Goal: Check status

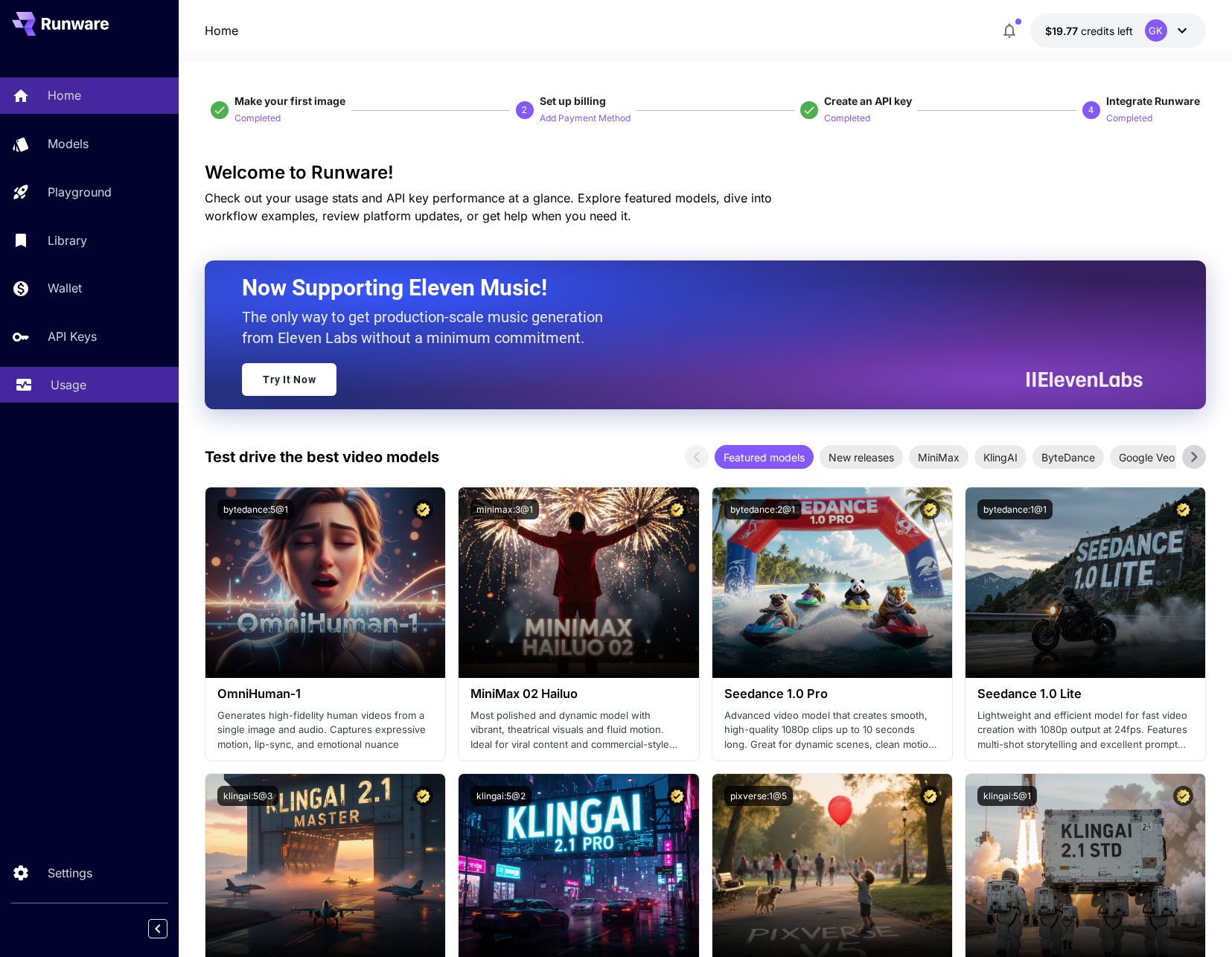
click at [49, 391] on link "Usage" at bounding box center [89, 385] width 178 height 36
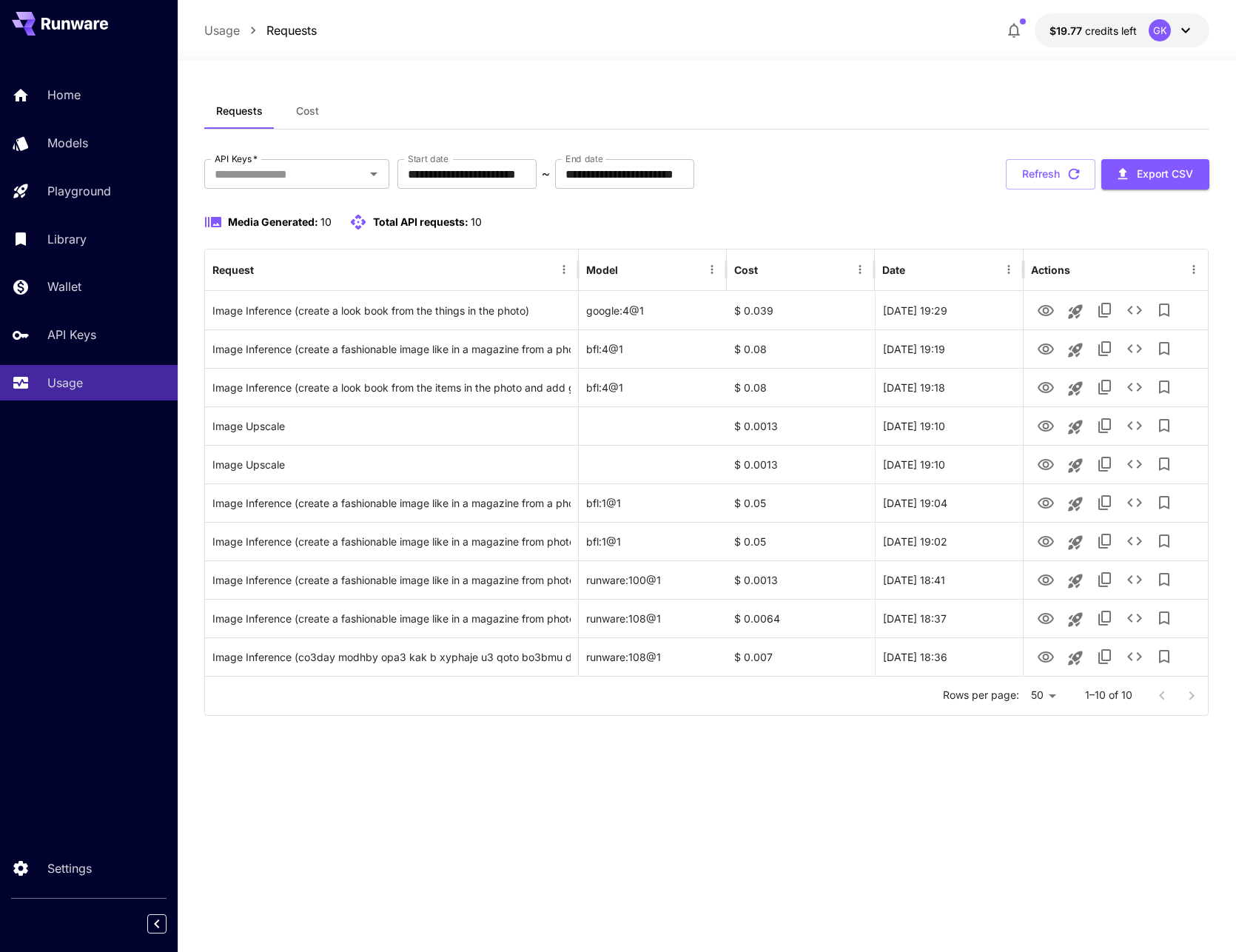
click at [813, 782] on div "**********" at bounding box center [706, 506] width 1005 height 826
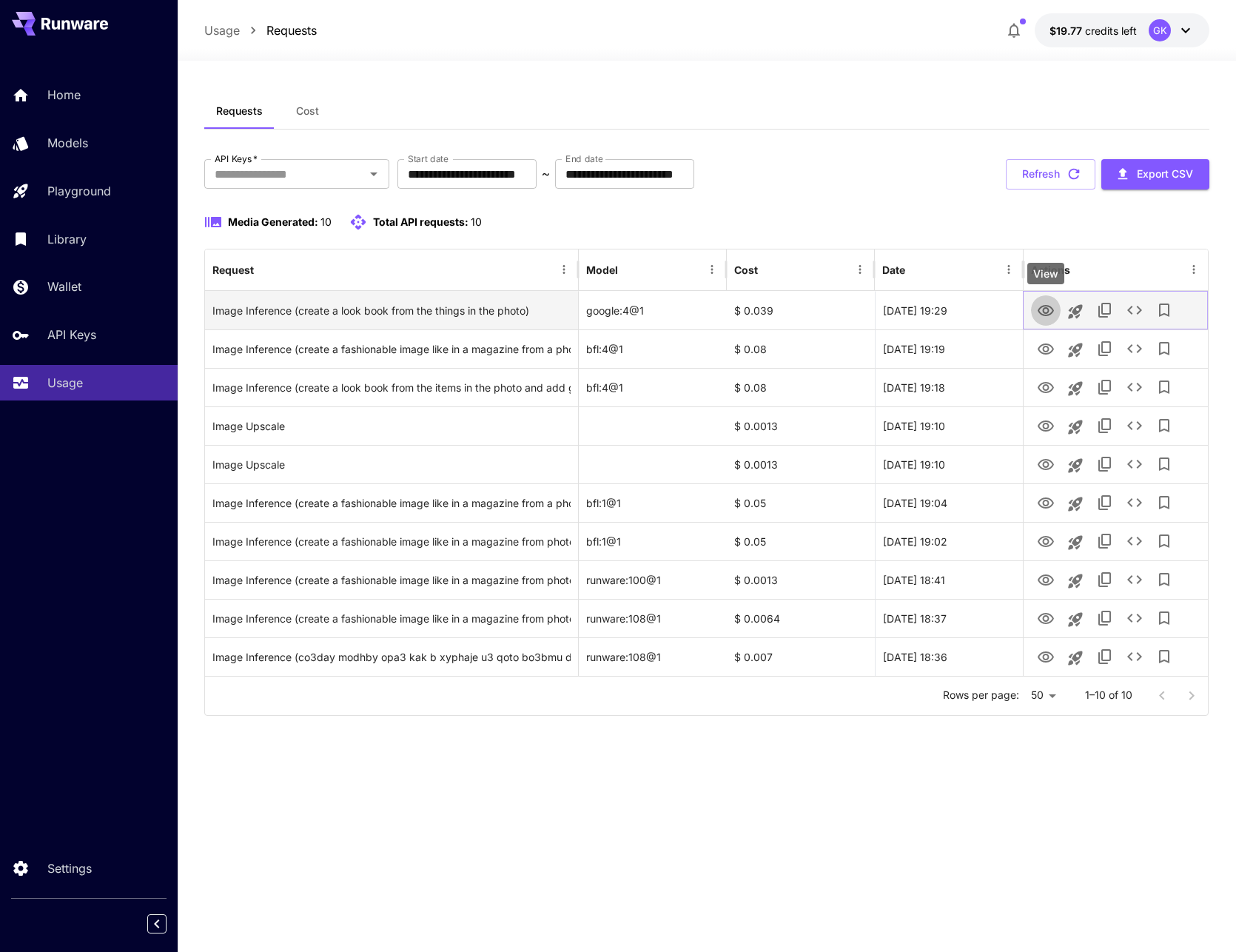
click at [1045, 308] on icon "View" at bounding box center [1045, 310] width 16 height 11
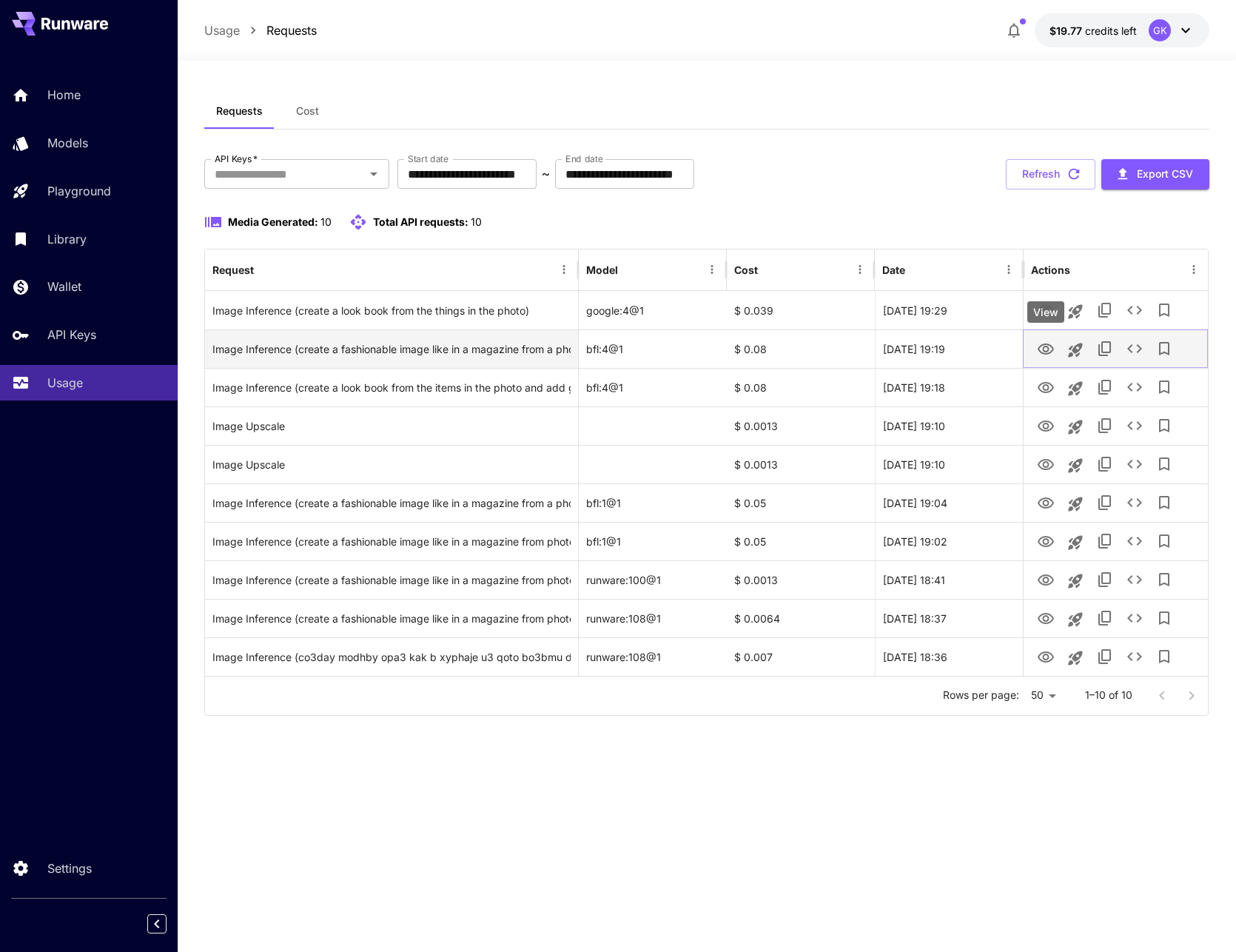
click at [1047, 348] on icon "View" at bounding box center [1045, 349] width 18 height 18
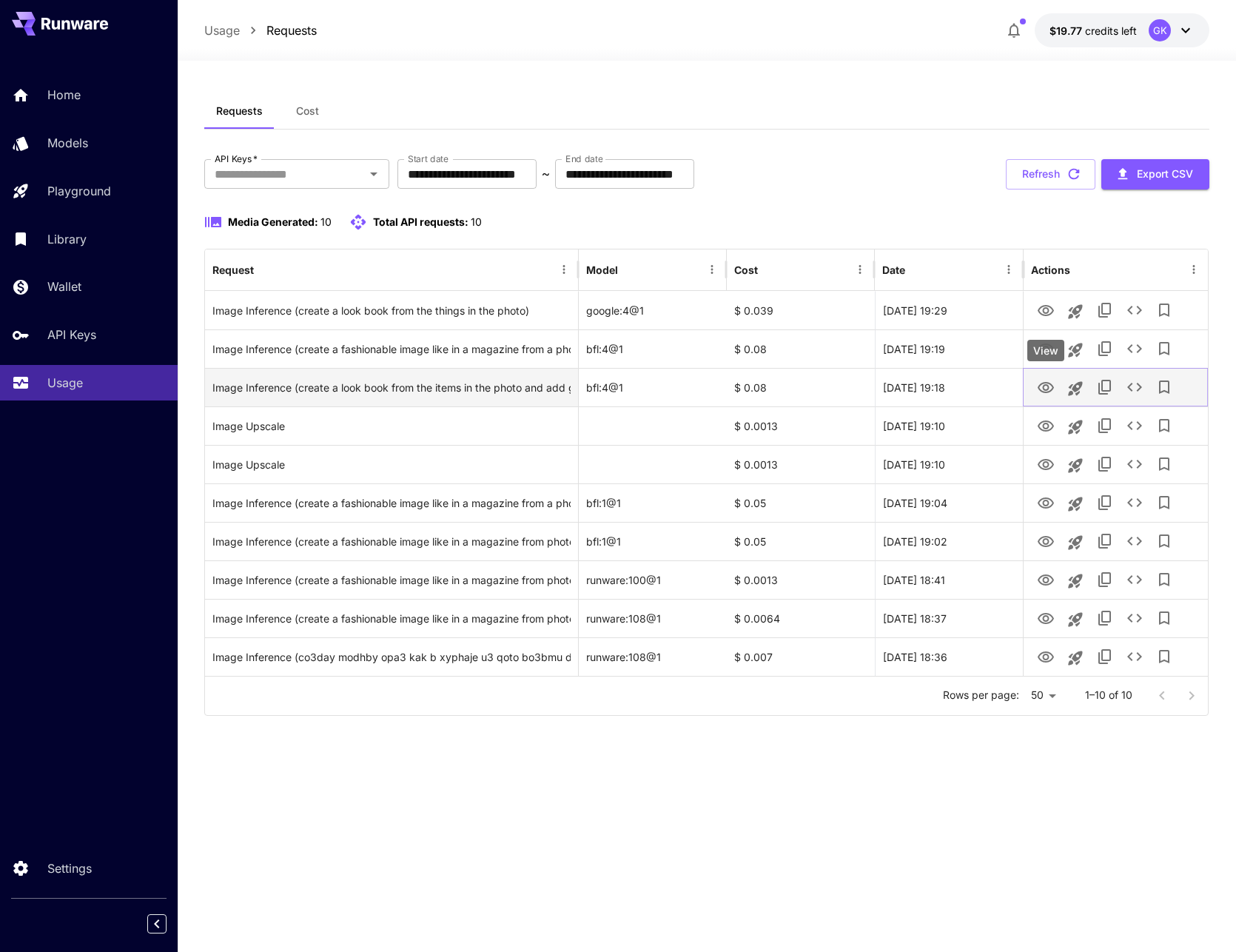
click at [1052, 396] on icon "View" at bounding box center [1045, 388] width 18 height 18
click at [808, 240] on div "Media Generated: 10 Total API requests: 10" at bounding box center [706, 231] width 1005 height 35
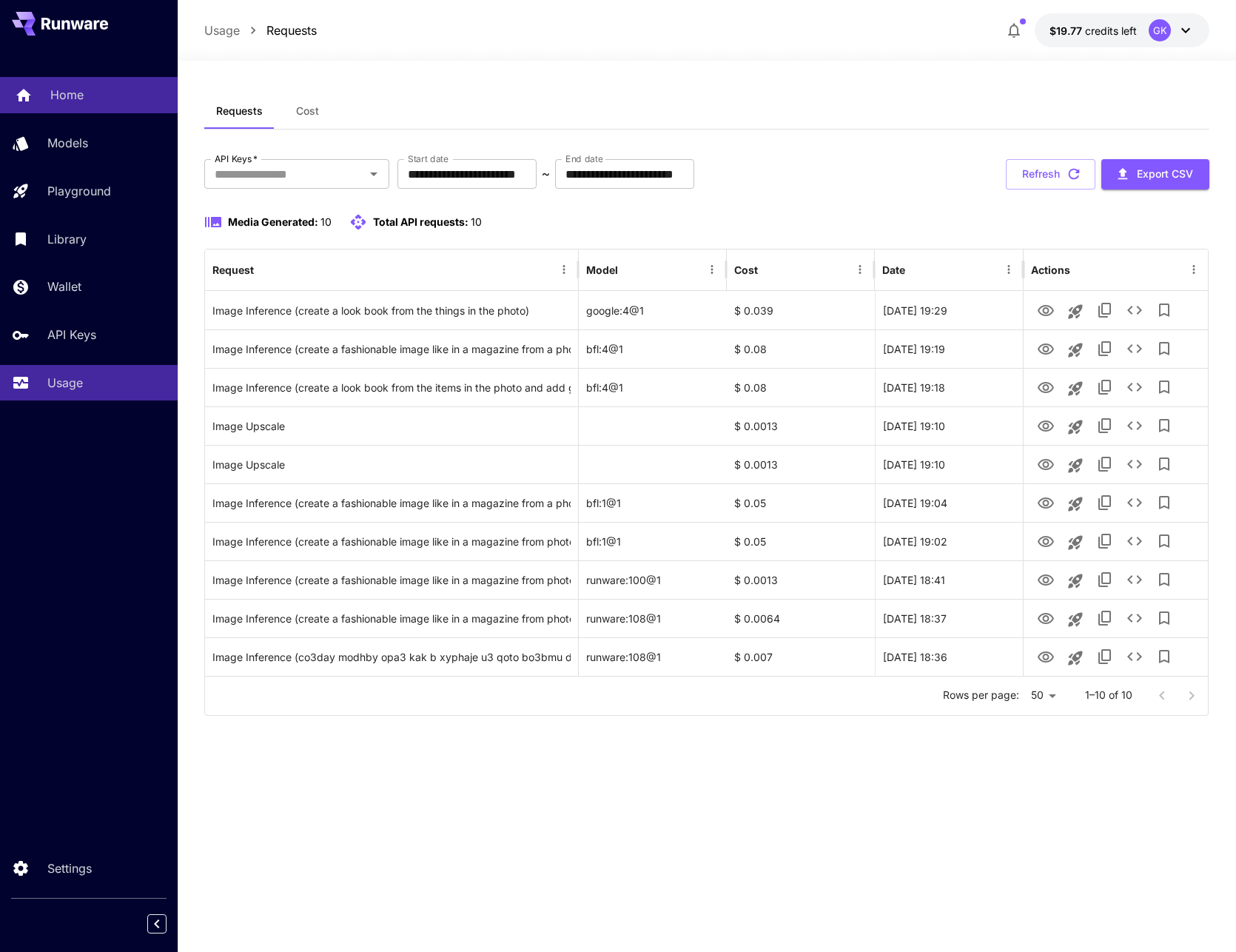
click at [57, 89] on p "Home" at bounding box center [67, 94] width 33 height 18
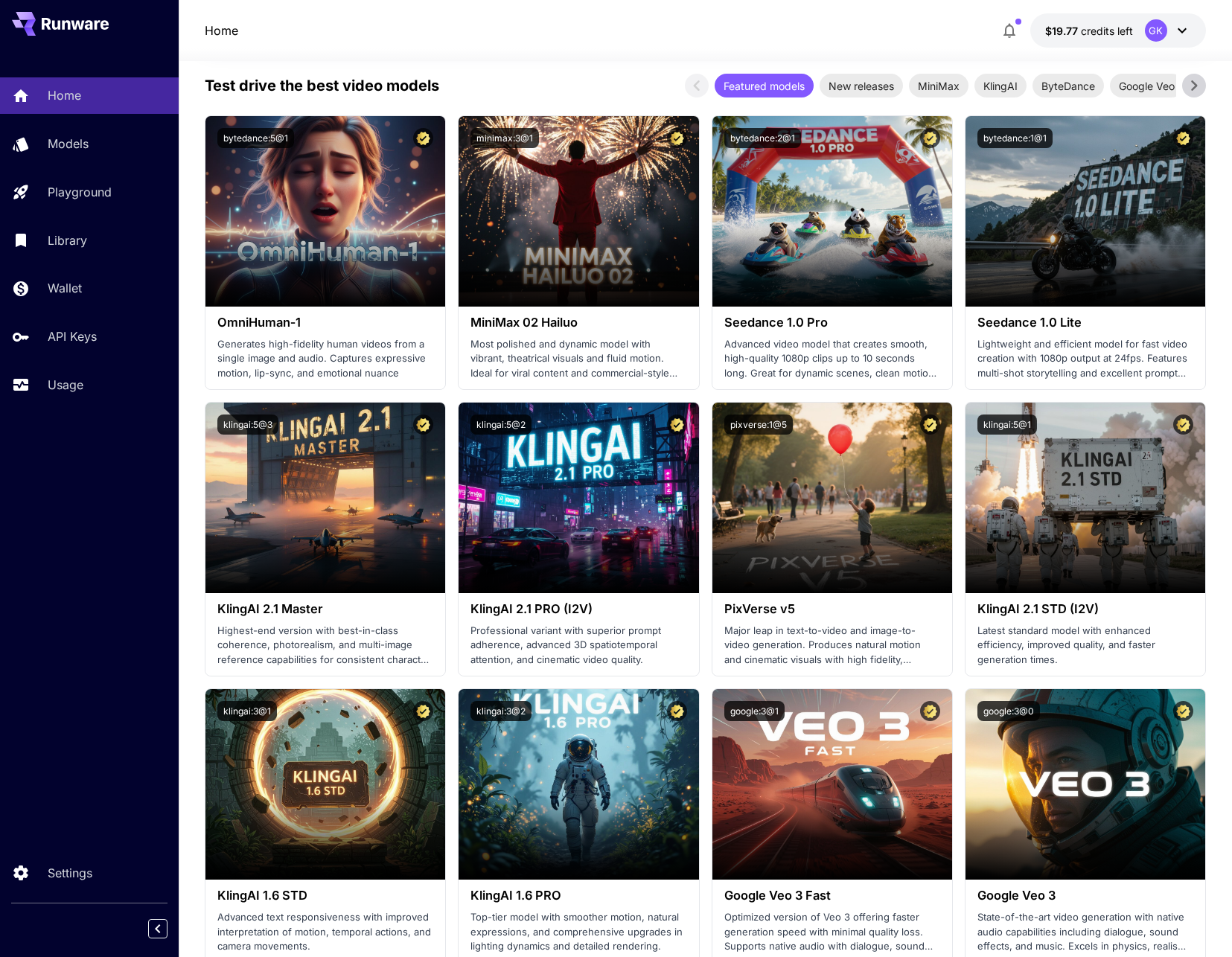
scroll to position [372, 0]
